Goal: Task Accomplishment & Management: Use online tool/utility

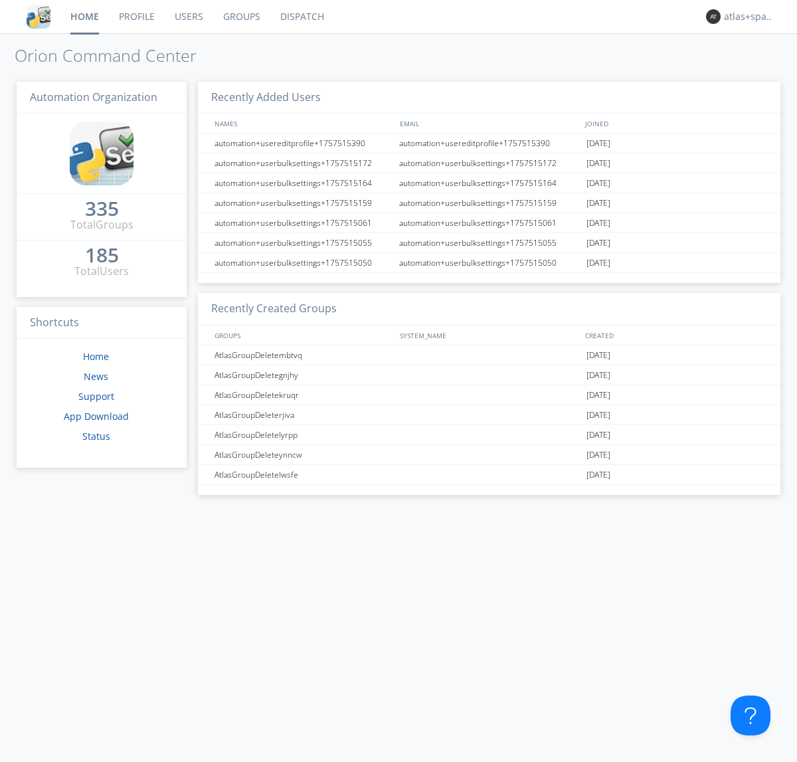
click at [301, 17] on link "Dispatch" at bounding box center [302, 16] width 64 height 33
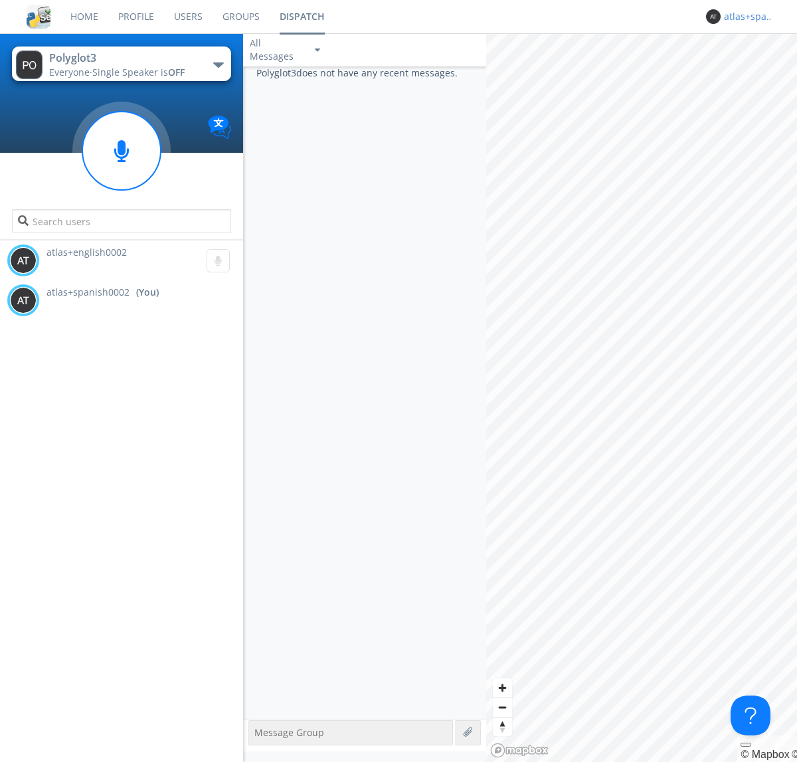
click at [745, 17] on div "atlas+spanish0002" at bounding box center [749, 16] width 50 height 13
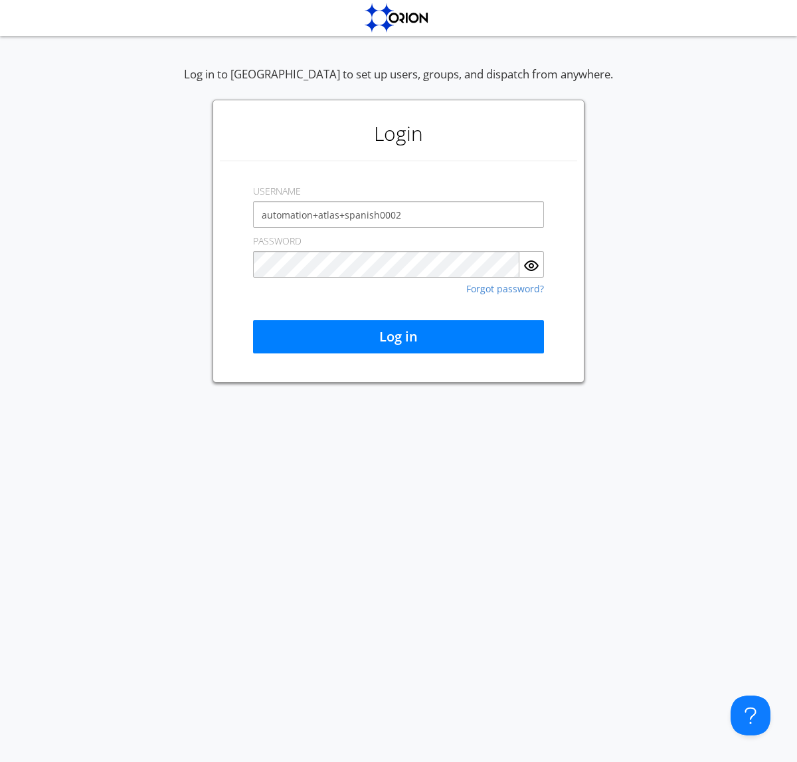
type input "automation+atlas+spanish0002"
click at [398, 337] on button "Log in" at bounding box center [398, 336] width 291 height 33
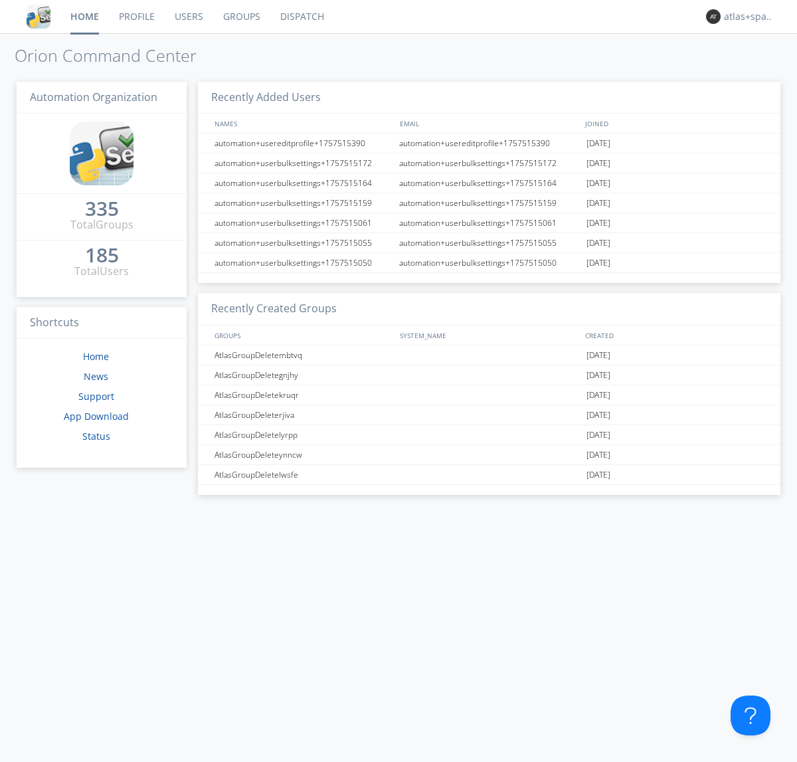
click at [301, 17] on link "Dispatch" at bounding box center [302, 16] width 64 height 33
